Goal: Task Accomplishment & Management: Use online tool/utility

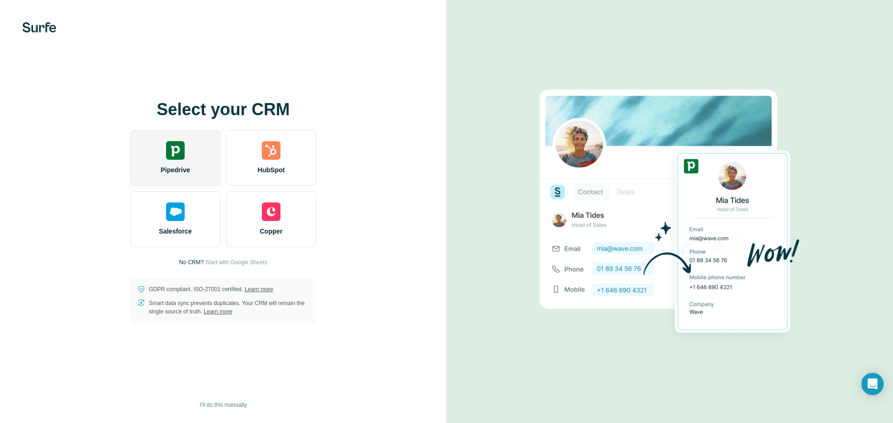
click at [175, 153] on img at bounding box center [175, 150] width 19 height 19
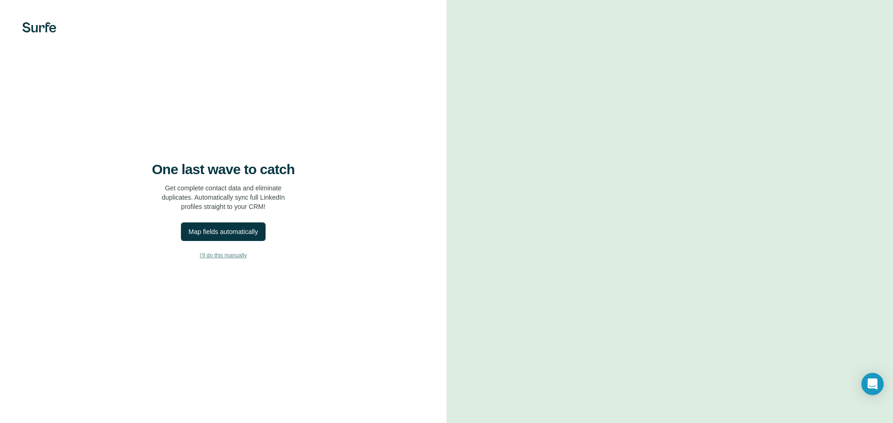
click at [228, 257] on span "I’ll do this manually" at bounding box center [222, 255] width 47 height 8
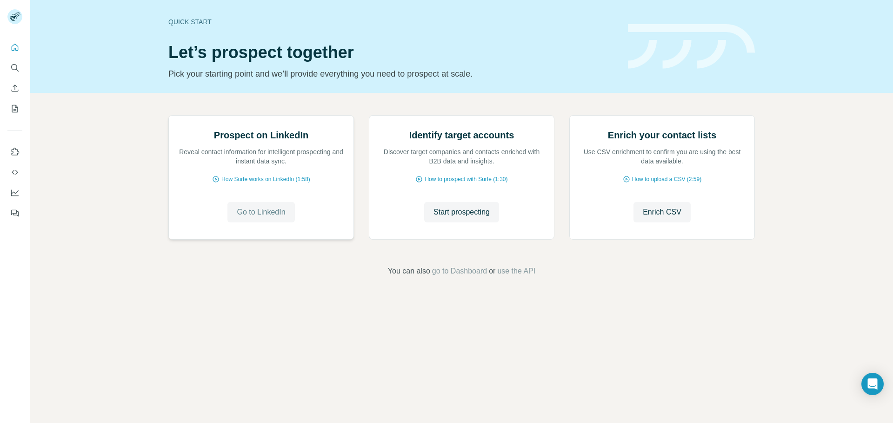
click at [261, 218] on span "Go to LinkedIn" at bounding box center [261, 212] width 48 height 11
